Goal: Check status: Check status

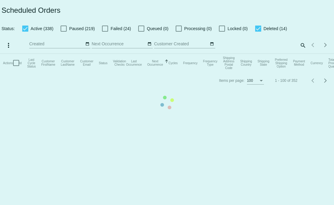
click at [25, 54] on mat-table "Actions Id Last Cycle Status Customer FirstName Customer LastName Customer Emai…" at bounding box center [167, 63] width 334 height 18
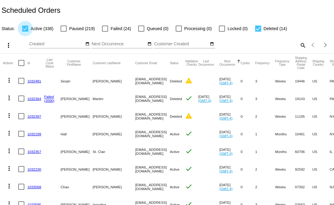
drag, startPoint x: 29, startPoint y: 28, endPoint x: 75, endPoint y: 35, distance: 47.4
click at [29, 28] on label "Active (338)" at bounding box center [37, 28] width 31 height 7
click at [25, 32] on input "Active (338)" at bounding box center [25, 32] width 0 height 0
checkbox input "false"
click at [110, 29] on span "Failed (24)" at bounding box center [120, 28] width 20 height 7
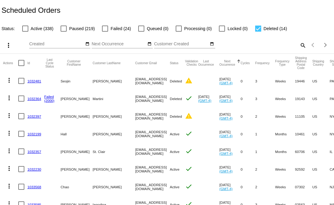
click at [105, 32] on input "Failed (24)" at bounding box center [105, 32] width 0 height 0
checkbox input "true"
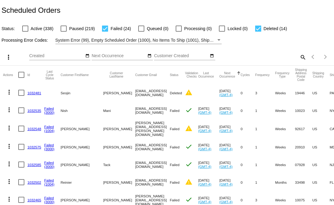
click at [258, 31] on div at bounding box center [258, 29] width 6 height 6
click at [258, 32] on input "Deleted (14)" at bounding box center [258, 32] width 0 height 0
checkbox input "false"
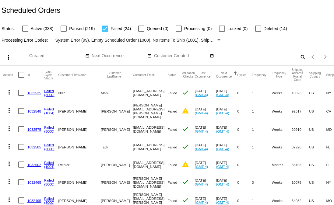
click at [34, 93] on link "1032535" at bounding box center [34, 93] width 14 height 4
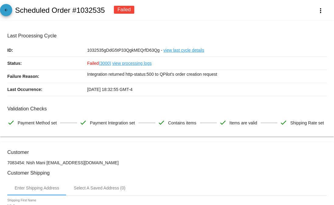
click at [6, 7] on span "arrow_back" at bounding box center [5, 11] width 7 height 15
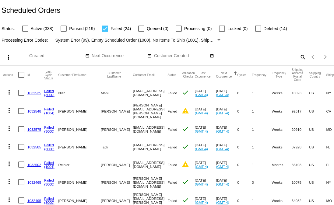
click at [36, 111] on link "1032548" at bounding box center [34, 111] width 14 height 4
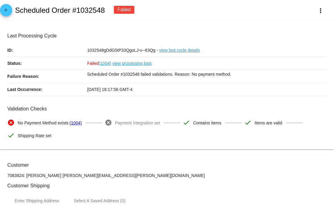
click at [12, 12] on div "arrow_back Scheduled Order #1032548 Failed more_vert" at bounding box center [167, 10] width 334 height 21
click at [6, 8] on mat-icon "arrow_back" at bounding box center [5, 11] width 7 height 7
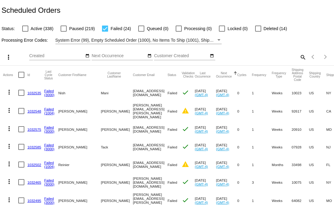
click at [35, 129] on link "1032575" at bounding box center [34, 129] width 14 height 4
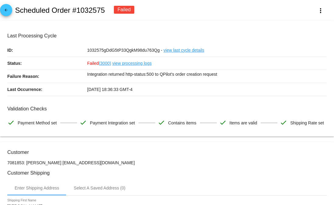
click at [10, 7] on link "arrow_back" at bounding box center [6, 10] width 12 height 12
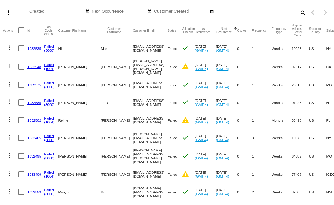
scroll to position [45, 0]
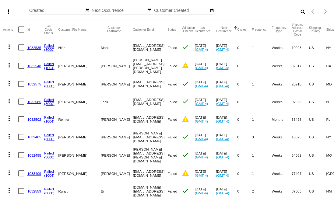
click at [33, 137] on link "1032465" at bounding box center [34, 137] width 14 height 4
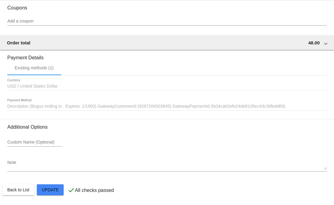
scroll to position [581, 0]
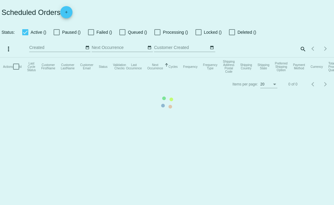
checkbox input "false"
checkbox input "true"
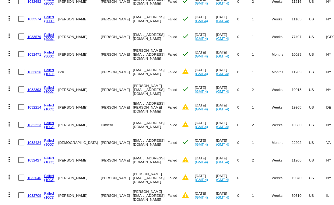
scroll to position [297, 0]
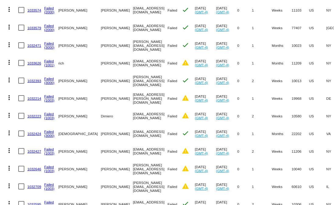
click at [31, 132] on link "1032424" at bounding box center [34, 134] width 14 height 4
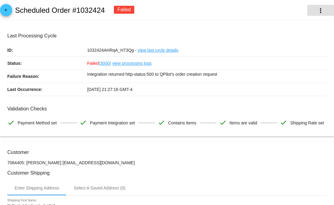
click at [311, 12] on button "more_vert" at bounding box center [320, 10] width 27 height 11
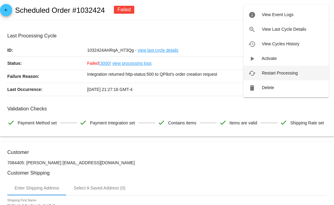
click at [289, 76] on button "cached Restart Processing" at bounding box center [285, 73] width 85 height 15
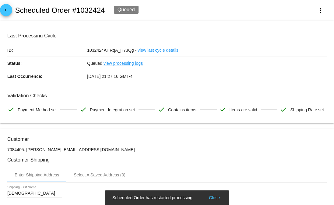
click at [89, 7] on h2 "Scheduled Order #1032424" at bounding box center [60, 10] width 90 height 9
copy h2 "1032424"
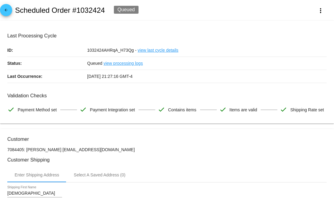
click at [95, 36] on h3 "Last Processing Cycle" at bounding box center [166, 36] width 319 height 6
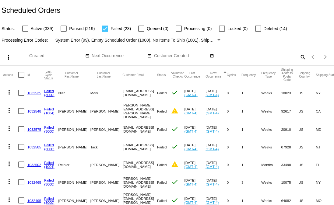
click at [299, 58] on mat-icon "search" at bounding box center [302, 56] width 7 height 9
drag, startPoint x: 269, startPoint y: 59, endPoint x: 263, endPoint y: 54, distance: 7.5
click at [268, 58] on div "Search" at bounding box center [264, 54] width 83 height 12
click at [263, 54] on input "Search" at bounding box center [264, 56] width 83 height 5
paste input "1032424"
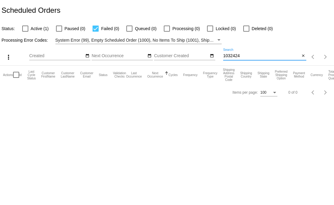
type input "1032424"
click at [31, 27] on span "Active (1)" at bounding box center [40, 28] width 18 height 7
click at [25, 32] on input "Active (1)" at bounding box center [25, 32] width 0 height 0
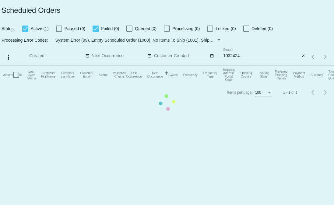
click at [29, 66] on mat-table "Actions Id Last Cycle Status Customer FirstName Customer LastName Customer Emai…" at bounding box center [167, 75] width 334 height 18
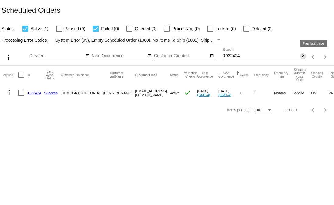
click at [304, 57] on mat-icon "close" at bounding box center [303, 56] width 4 height 5
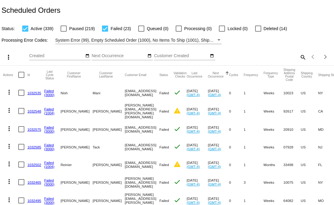
click at [25, 30] on div at bounding box center [25, 29] width 6 height 6
click at [25, 32] on input "Active (339)" at bounding box center [25, 32] width 0 height 0
checkbox input "false"
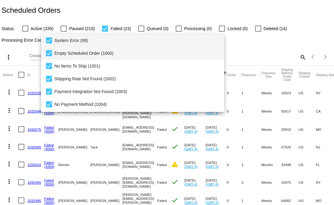
click at [104, 47] on span "Empty Scheduled Order (1000)" at bounding box center [136, 53] width 165 height 13
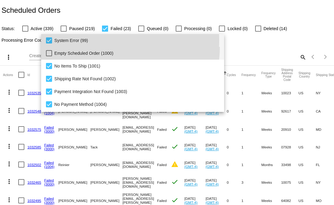
click at [89, 40] on span "System Error (99)" at bounding box center [136, 40] width 165 height 13
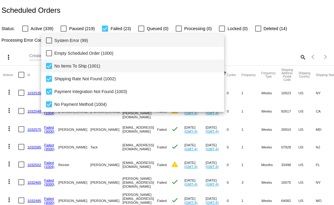
click at [72, 63] on span "No Items To Ship (1001)" at bounding box center [136, 66] width 165 height 13
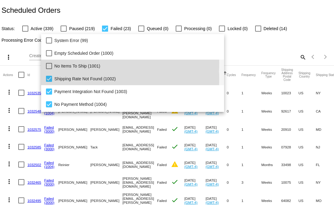
click at [73, 79] on span "Shipping Rate Not Found (1002)" at bounding box center [136, 78] width 165 height 13
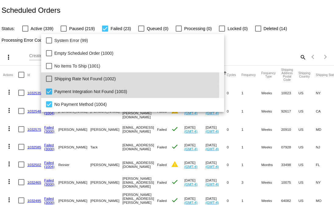
click at [73, 89] on span "Payment Integration Not Found (1003)" at bounding box center [136, 91] width 165 height 13
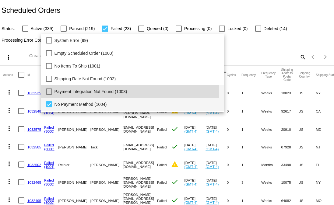
click at [73, 103] on span "No Payment Method (1004)" at bounding box center [136, 104] width 165 height 13
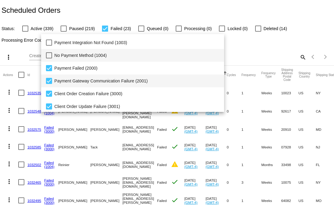
scroll to position [52, 0]
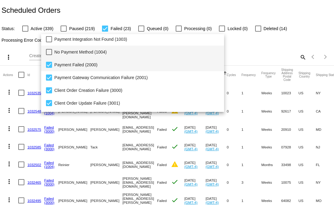
click at [126, 68] on span "Payment Failed (2000)" at bounding box center [136, 64] width 165 height 13
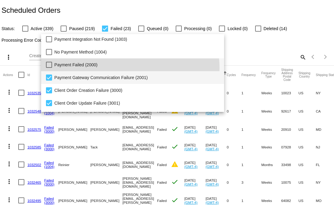
click at [131, 81] on span "Payment Gateway Communication Failure (2001)" at bounding box center [136, 77] width 165 height 13
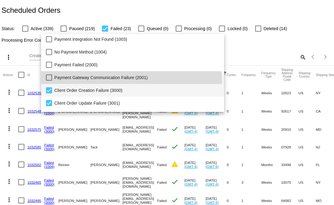
click at [125, 93] on span "Client Order Creation Failure (3000)" at bounding box center [136, 90] width 165 height 13
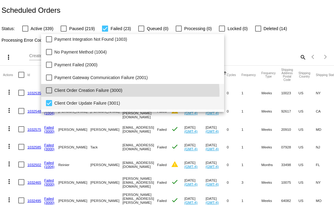
click at [125, 103] on span "Client Order Update Failure (3001)" at bounding box center [136, 103] width 165 height 13
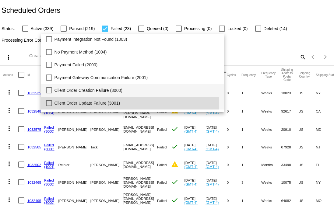
click at [119, 90] on span "Client Order Creation Failure (3000)" at bounding box center [136, 90] width 165 height 13
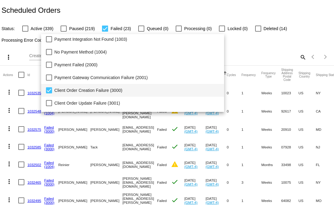
click at [205, 14] on div at bounding box center [167, 102] width 334 height 205
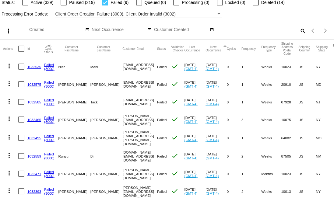
scroll to position [61, 0]
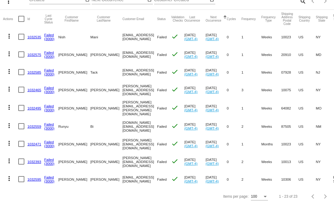
click at [33, 160] on link "1032393" at bounding box center [34, 162] width 14 height 4
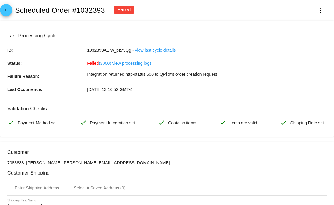
click at [5, 12] on mat-icon "arrow_back" at bounding box center [5, 11] width 7 height 7
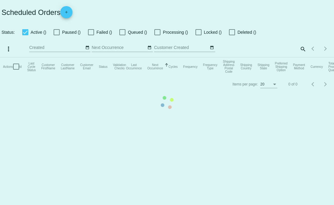
checkbox input "false"
checkbox input "true"
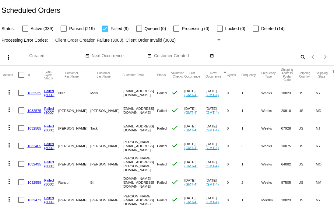
scroll to position [61, 0]
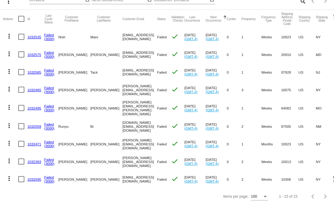
click at [30, 177] on link "1032595" at bounding box center [34, 179] width 14 height 4
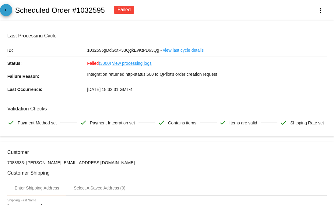
click at [4, 15] on mat-icon "arrow_back" at bounding box center [5, 11] width 7 height 7
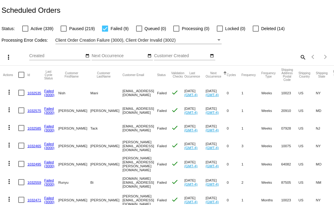
scroll to position [61, 0]
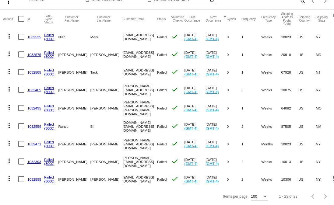
click at [34, 141] on mat-cell "1032471" at bounding box center [35, 144] width 17 height 18
click at [31, 136] on mat-cell "1032471" at bounding box center [35, 144] width 17 height 18
click at [34, 123] on mat-cell "1032559" at bounding box center [35, 126] width 17 height 18
click at [33, 124] on link "1032559" at bounding box center [34, 126] width 14 height 4
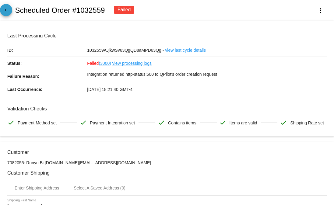
click at [5, 12] on mat-icon "arrow_back" at bounding box center [5, 11] width 7 height 7
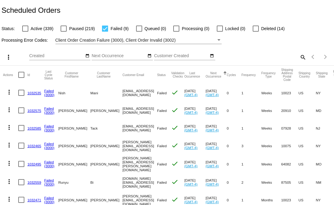
scroll to position [61, 0]
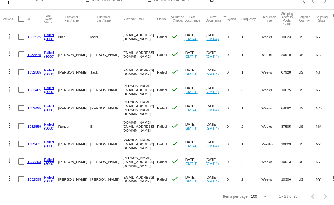
click at [36, 106] on link "1032495" at bounding box center [34, 108] width 14 height 4
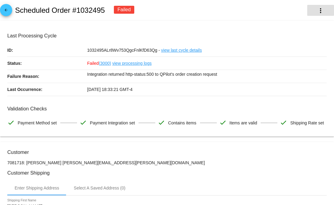
click at [310, 11] on button "more_vert" at bounding box center [320, 10] width 27 height 11
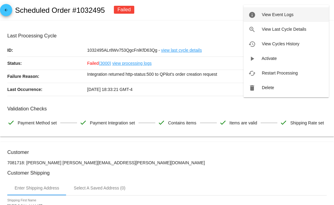
click at [273, 14] on span "View Event Logs" at bounding box center [278, 14] width 32 height 5
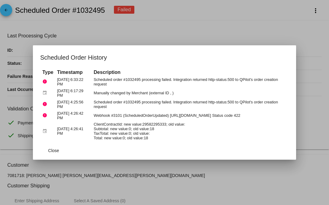
drag, startPoint x: 164, startPoint y: 143, endPoint x: 89, endPoint y: 114, distance: 80.0
click at [89, 114] on app-scheduled-order-history-dialog "Scheduled Order History Type Timestamp Description error [DATE] 6:33:22 PM Sche…" at bounding box center [164, 106] width 248 height 107
click at [171, 118] on td "Webhook #3101 (ScheduledOrderUpdated) [URL][DOMAIN_NAME] Status code 422" at bounding box center [190, 115] width 196 height 11
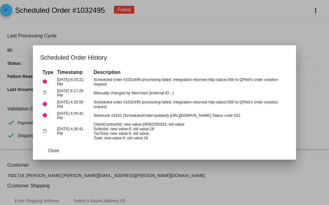
click at [238, 97] on td "Manually changed by Merchant (external ID , )" at bounding box center [190, 93] width 196 height 11
click at [229, 37] on div at bounding box center [164, 102] width 329 height 205
